Goal: Information Seeking & Learning: Find contact information

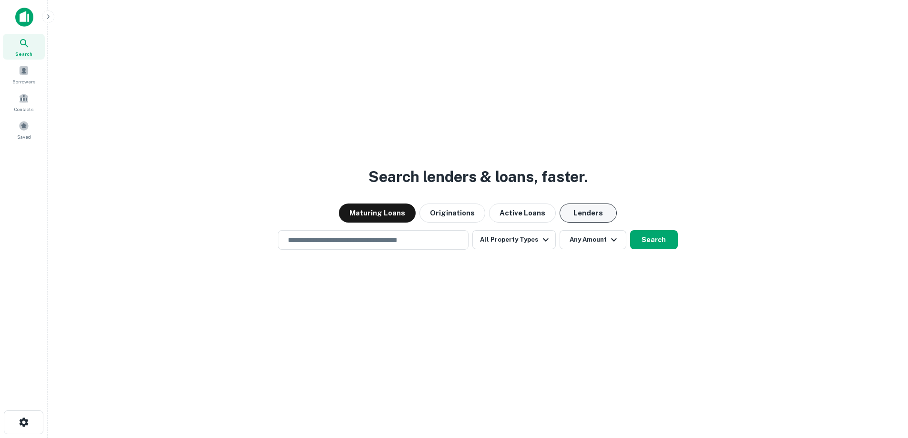
click at [569, 213] on button "Lenders" at bounding box center [587, 212] width 57 height 19
click at [410, 240] on input "text" at bounding box center [373, 239] width 182 height 11
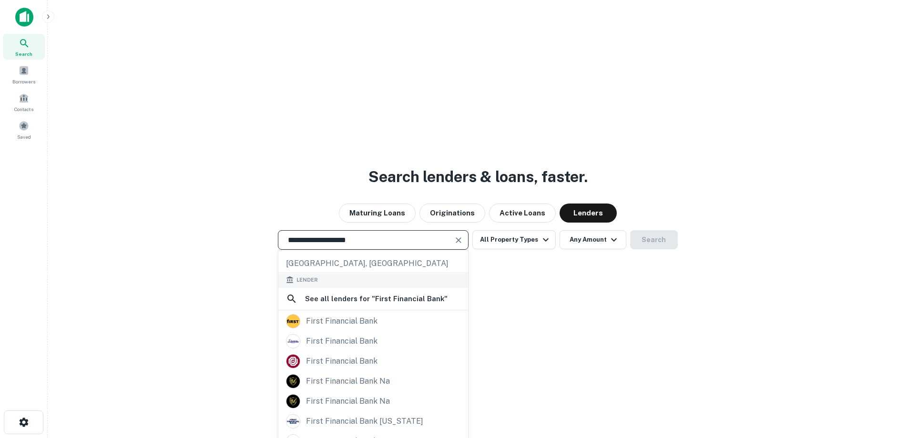
scroll to position [15, 0]
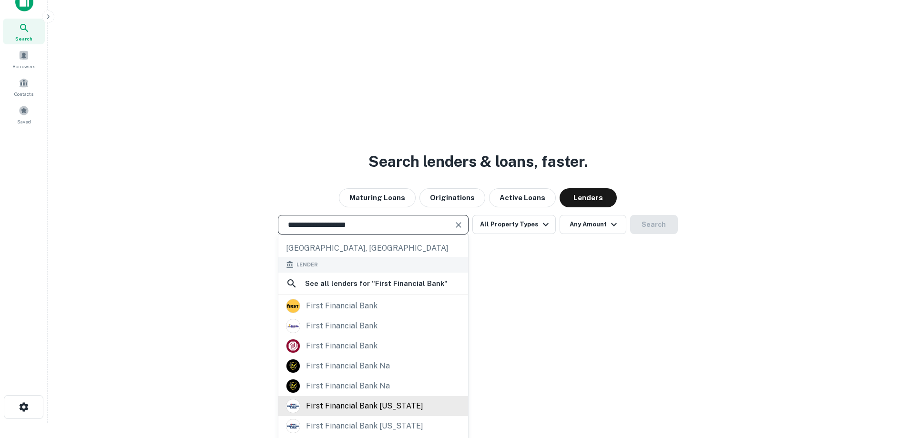
type input "**********"
click at [367, 399] on div "first financial bank [US_STATE]" at bounding box center [364, 406] width 117 height 14
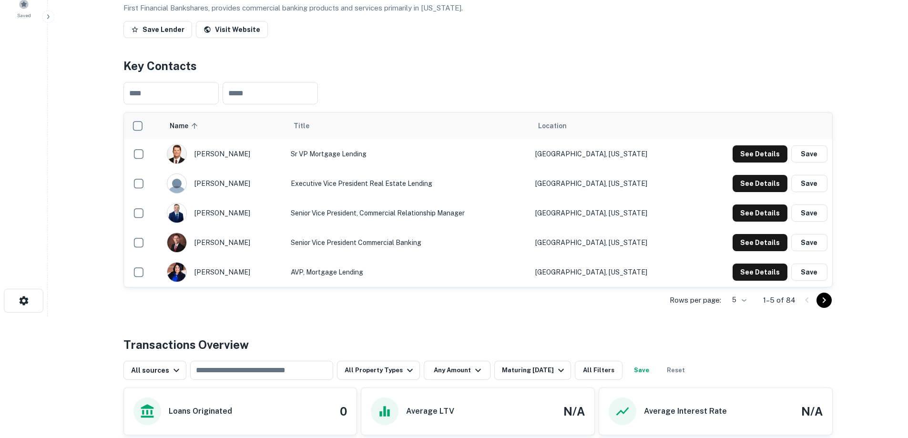
scroll to position [143, 0]
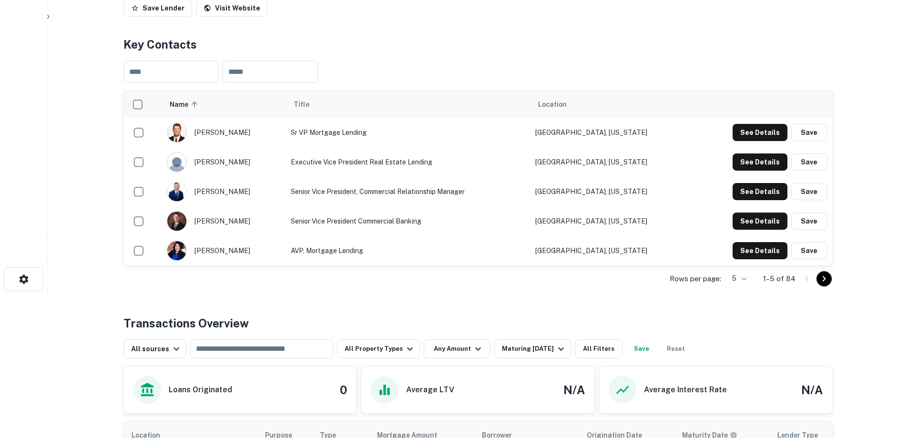
click at [746, 279] on body "Search Borrowers Contacts Saved Back to search First Financial Bank [US_STATE] …" at bounding box center [454, 76] width 908 height 438
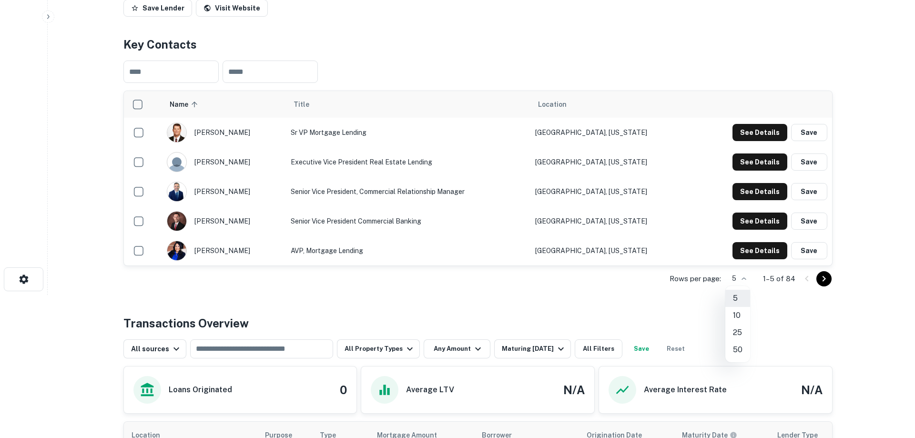
click at [736, 349] on li "50" at bounding box center [737, 349] width 25 height 17
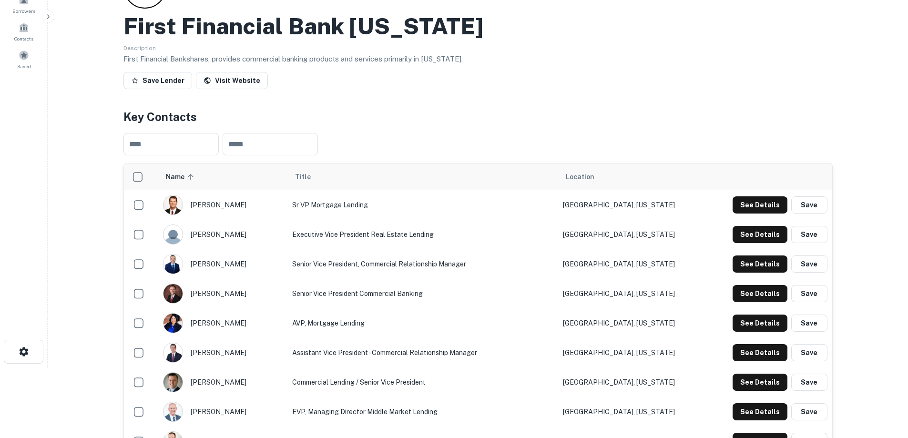
scroll to position [48, 0]
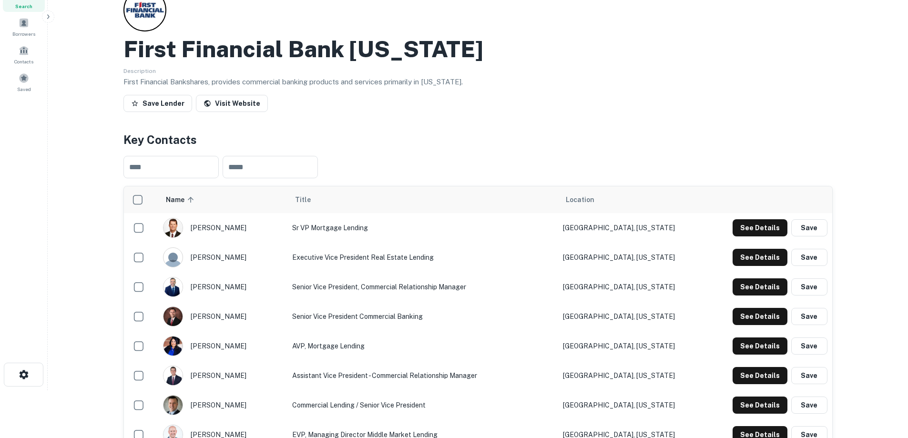
click at [594, 203] on span "Location" at bounding box center [580, 199] width 29 height 11
click at [594, 200] on span "Location" at bounding box center [580, 199] width 29 height 11
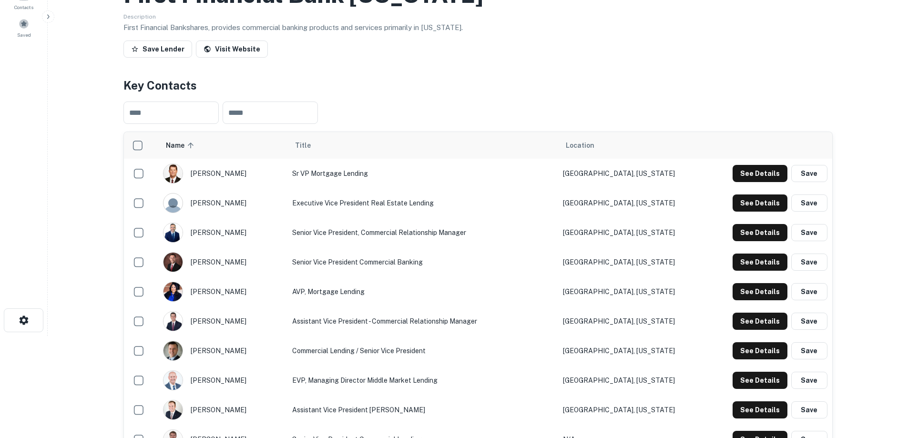
scroll to position [95, 0]
